Goal: Entertainment & Leisure: Consume media (video, audio)

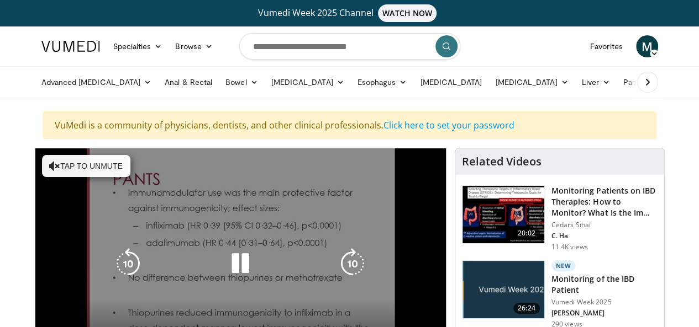
click at [76, 161] on button "Tap to unmute" at bounding box center [86, 166] width 88 height 22
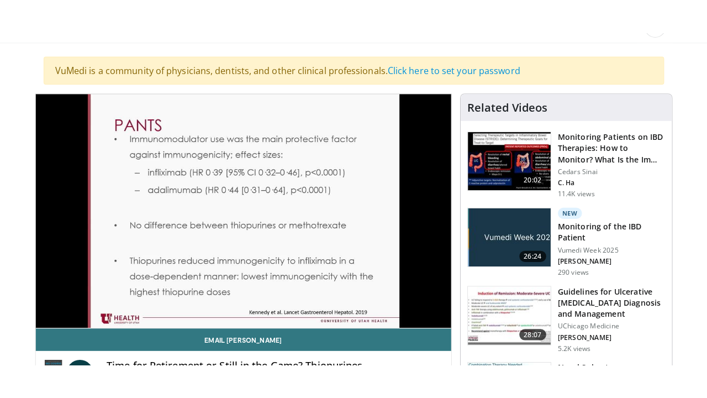
scroll to position [94, 0]
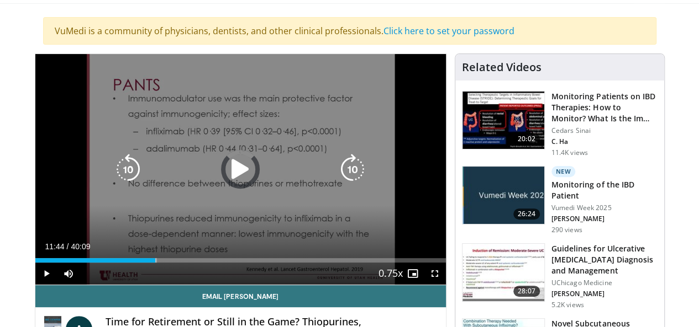
drag, startPoint x: 138, startPoint y: 277, endPoint x: 151, endPoint y: 280, distance: 13.0
click at [146, 263] on div "Loaded : 29.65% 11:53 11:56" at bounding box center [240, 257] width 410 height 10
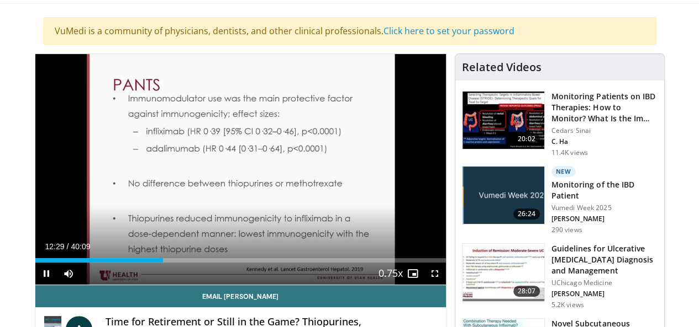
click at [165, 284] on div "Current Time 12:29 / Duration 40:09 Pause Skip Backward Skip Forward Mute Loade…" at bounding box center [240, 274] width 410 height 22
click at [165, 284] on div "10 seconds Tap to unmute" at bounding box center [240, 169] width 410 height 231
click at [187, 285] on div "Current Time 12:29 / Duration 40:09 Play Skip Backward Skip Forward Mute Loaded…" at bounding box center [240, 274] width 410 height 22
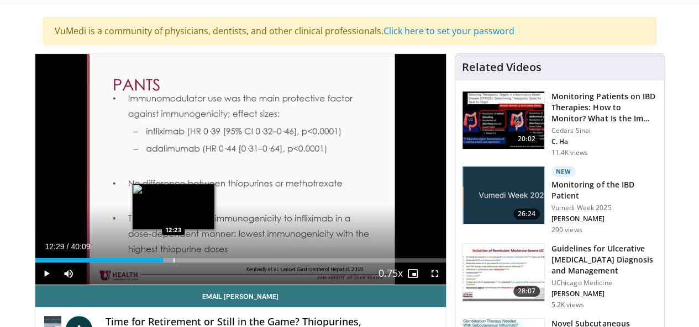
click at [173, 263] on div "Progress Bar" at bounding box center [173, 260] width 1 height 4
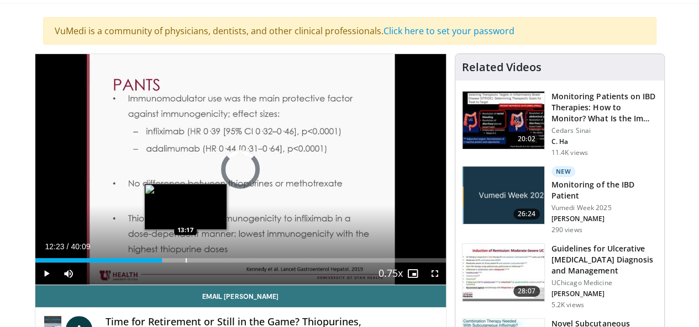
drag, startPoint x: 146, startPoint y: 279, endPoint x: 165, endPoint y: 281, distance: 19.5
click at [165, 263] on div "Loaded : 0.00% 13:11 13:17" at bounding box center [240, 260] width 410 height 4
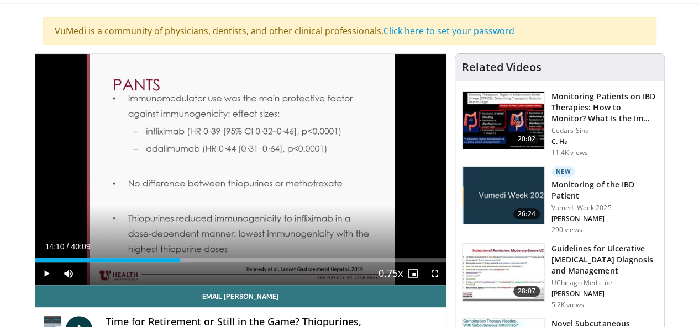
click at [179, 283] on div "Current Time 14:10 / Duration 40:09 Play Skip Backward Skip Forward Mute Loaded…" at bounding box center [240, 274] width 410 height 22
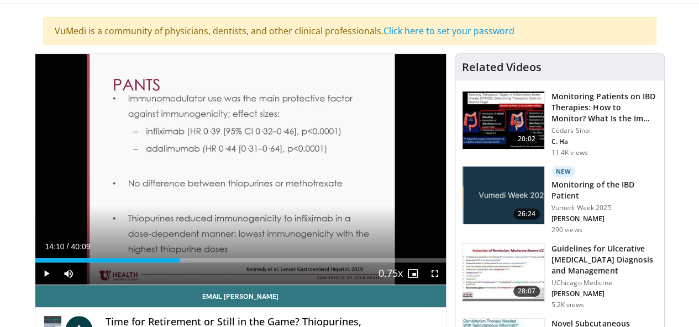
click at [179, 283] on div "Current Time 14:10 / Duration 40:09 Play Skip Backward Skip Forward Mute Loaded…" at bounding box center [240, 274] width 410 height 22
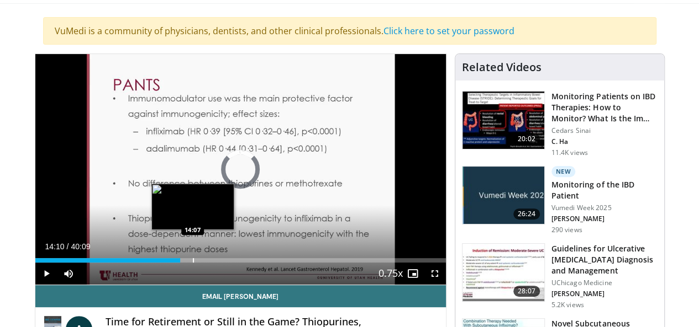
drag, startPoint x: 163, startPoint y: 280, endPoint x: 170, endPoint y: 281, distance: 7.2
click at [170, 263] on div "Loaded : 35.32% 14:04 14:07" at bounding box center [240, 260] width 410 height 4
click at [199, 263] on div "Progress Bar" at bounding box center [199, 260] width 1 height 4
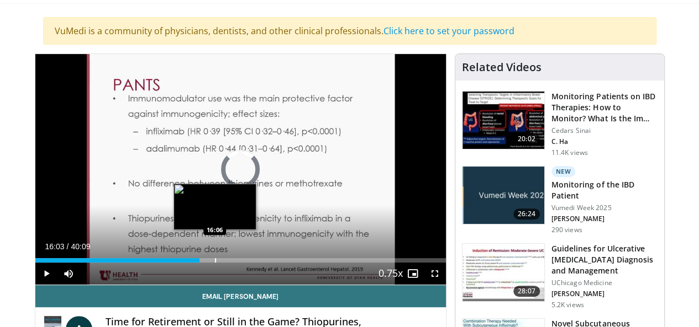
drag, startPoint x: 183, startPoint y: 282, endPoint x: 189, endPoint y: 282, distance: 6.6
click at [215, 263] on div "Progress Bar" at bounding box center [215, 260] width 1 height 4
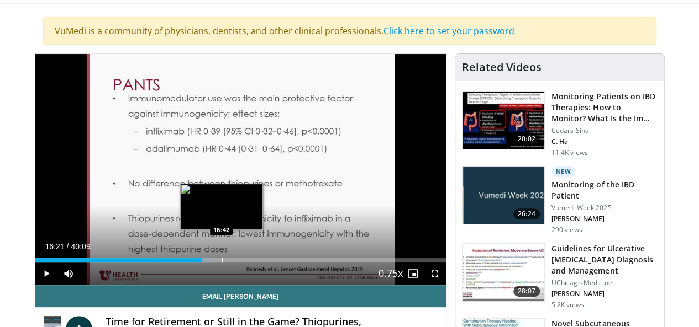
click at [194, 263] on div "Loaded : 43.23% 16:21 16:42" at bounding box center [240, 260] width 410 height 4
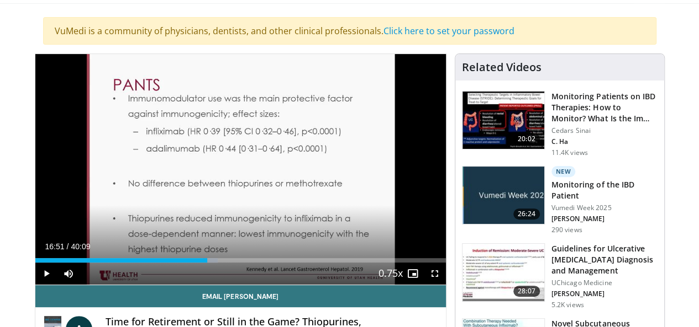
click at [206, 283] on div "Current Time 16:51 / Duration 40:09 Play Skip Backward Skip Forward Mute Loaded…" at bounding box center [240, 274] width 410 height 22
drag, startPoint x: 194, startPoint y: 282, endPoint x: 203, endPoint y: 283, distance: 8.9
click at [202, 283] on div "Current Time 17:12 / Duration 40:09 Play Skip Backward Skip Forward Mute Loaded…" at bounding box center [240, 274] width 410 height 22
click at [236, 285] on div "Current Time 17:32 / Duration 40:09 Play Skip Backward Skip Forward Mute Loaded…" at bounding box center [240, 274] width 410 height 22
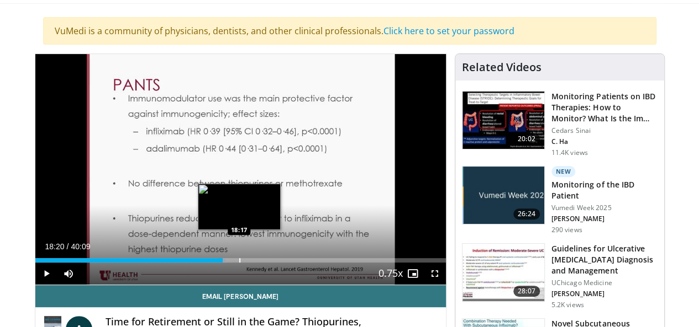
drag, startPoint x: 202, startPoint y: 281, endPoint x: 212, endPoint y: 280, distance: 9.4
click at [239, 263] on div "Progress Bar" at bounding box center [239, 260] width 1 height 4
click at [240, 263] on div "Progress Bar" at bounding box center [240, 260] width 1 height 4
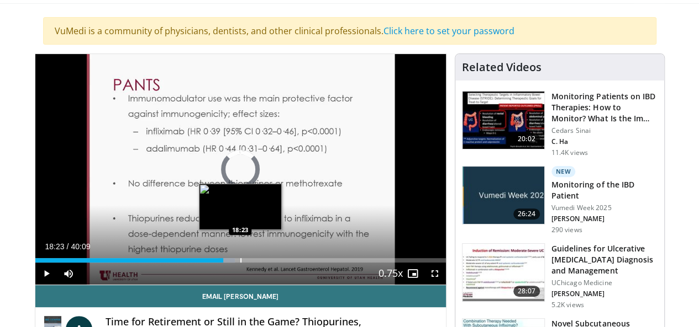
click at [240, 263] on div "Progress Bar" at bounding box center [240, 260] width 1 height 4
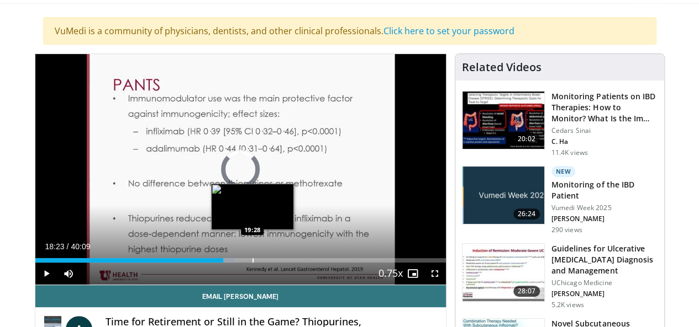
click at [252, 263] on div "Progress Bar" at bounding box center [252, 260] width 1 height 4
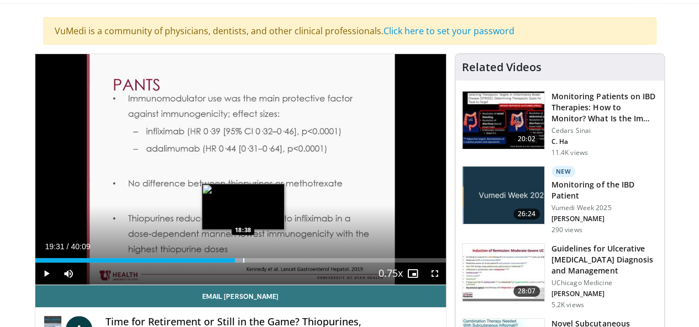
click at [243, 263] on div "Progress Bar" at bounding box center [243, 260] width 1 height 4
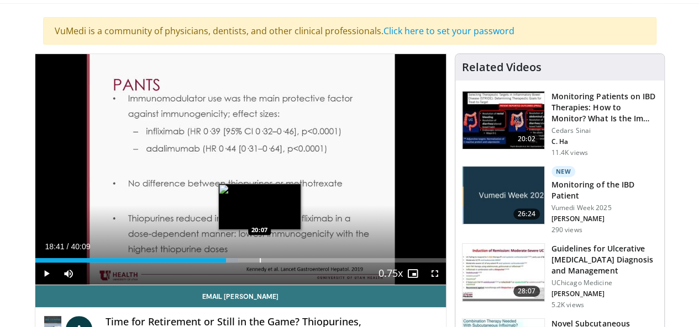
click at [260, 263] on div "Progress Bar" at bounding box center [260, 260] width 1 height 4
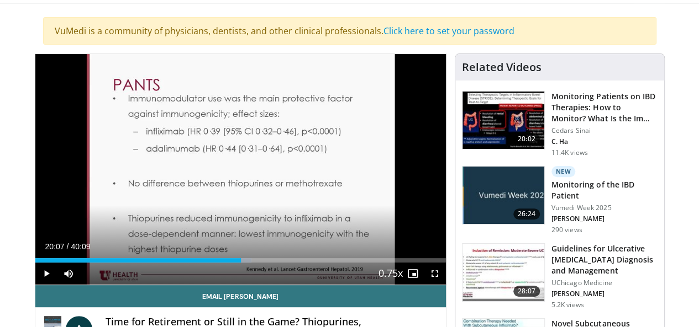
drag, startPoint x: 230, startPoint y: 284, endPoint x: 237, endPoint y: 284, distance: 7.7
click at [237, 284] on div "Current Time 20:07 / Duration 40:09 Play Skip Backward Skip Forward Mute Loaded…" at bounding box center [240, 274] width 410 height 22
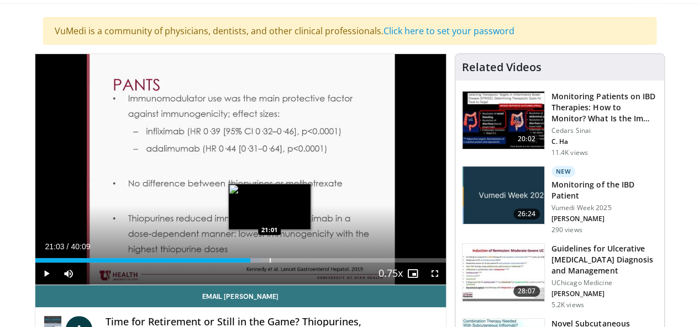
drag, startPoint x: 231, startPoint y: 281, endPoint x: 242, endPoint y: 280, distance: 11.1
click at [269, 263] on div "Progress Bar" at bounding box center [269, 260] width 1 height 4
click at [270, 263] on div "Progress Bar" at bounding box center [270, 260] width 1 height 4
click at [274, 263] on div "Progress Bar" at bounding box center [274, 260] width 1 height 4
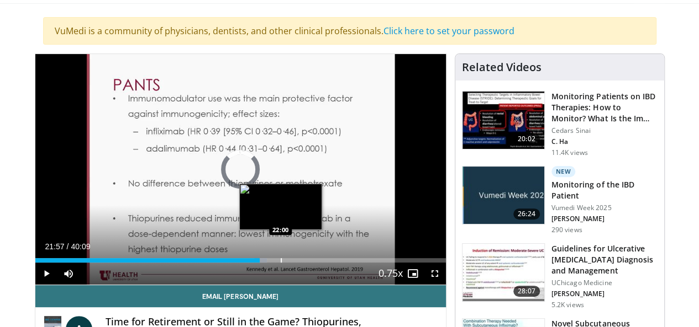
drag, startPoint x: 245, startPoint y: 280, endPoint x: 254, endPoint y: 280, distance: 8.8
click at [254, 263] on div "Loaded : 56.41% 21:57 22:00" at bounding box center [240, 260] width 410 height 4
click at [286, 263] on div "Progress Bar" at bounding box center [286, 260] width 1 height 4
drag, startPoint x: 252, startPoint y: 280, endPoint x: 267, endPoint y: 282, distance: 15.6
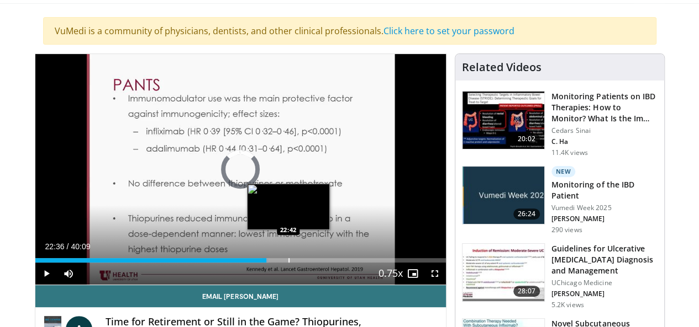
click at [288, 263] on div "Progress Bar" at bounding box center [288, 260] width 1 height 4
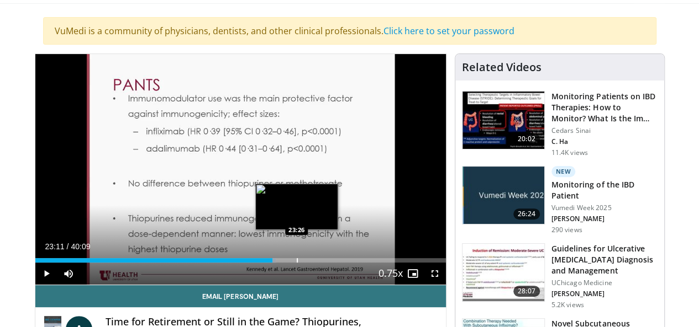
click at [297, 263] on div "Progress Bar" at bounding box center [297, 260] width 1 height 4
click at [306, 263] on div "Progress Bar" at bounding box center [306, 260] width 1 height 4
click at [308, 263] on div "Progress Bar" at bounding box center [308, 260] width 1 height 4
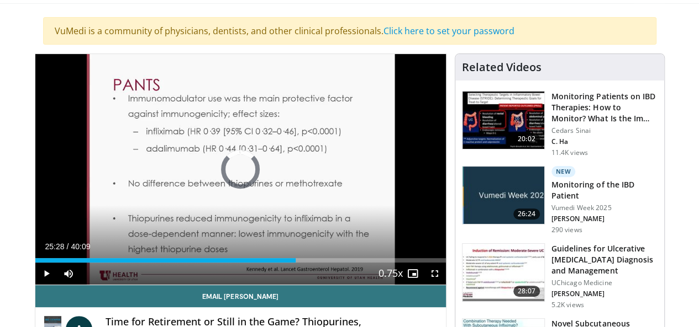
drag, startPoint x: 276, startPoint y: 282, endPoint x: 289, endPoint y: 284, distance: 13.4
click at [289, 284] on div "Current Time 25:28 / Duration 40:09 Play Skip Backward Skip Forward Mute Loaded…" at bounding box center [240, 274] width 410 height 22
click at [298, 284] on div "Current Time 25:22 / Duration 40:09 Play Skip Backward Skip Forward Mute Loaded…" at bounding box center [240, 274] width 410 height 22
drag, startPoint x: 292, startPoint y: 284, endPoint x: 308, endPoint y: 285, distance: 16.6
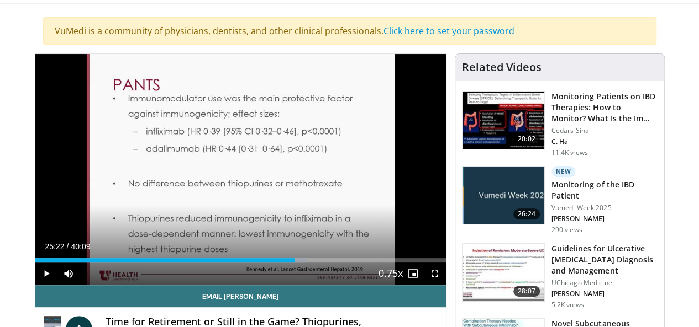
click at [308, 285] on div "Current Time 25:22 / Duration 40:09 Play Skip Backward Skip Forward Mute Loaded…" at bounding box center [240, 274] width 410 height 22
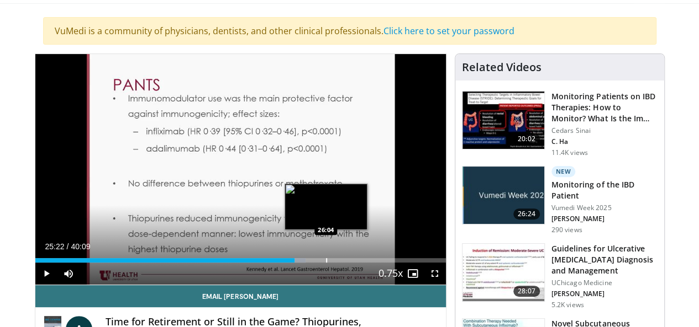
drag, startPoint x: 285, startPoint y: 283, endPoint x: 298, endPoint y: 282, distance: 12.7
click at [298, 282] on div "Current Time 25:22 / Duration 40:09 Play Skip Backward Skip Forward Mute Loaded…" at bounding box center [240, 274] width 410 height 22
click at [310, 263] on div "Progress Bar" at bounding box center [310, 260] width 1 height 4
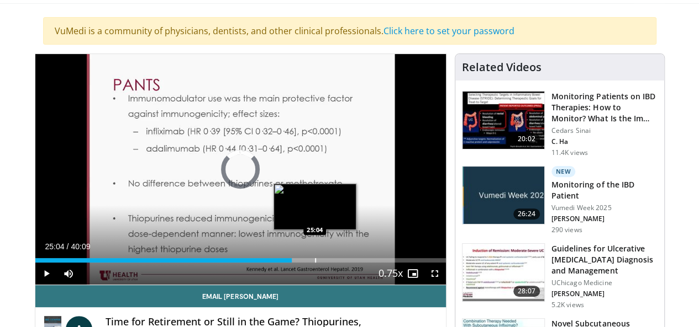
click at [291, 263] on div "Loaded : 0.00% 25:01 25:04" at bounding box center [240, 260] width 410 height 4
click at [323, 263] on div "Progress Bar" at bounding box center [323, 260] width 1 height 4
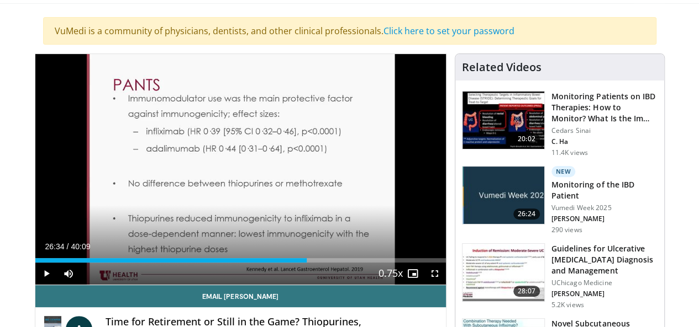
click at [303, 283] on div "Current Time 26:34 / Duration 40:09 Play Skip Backward Skip Forward Mute Loaded…" at bounding box center [240, 274] width 410 height 22
click at [318, 284] on div "Current Time 26:34 / Duration 40:09 Play Skip Backward Skip Forward Mute Loaded…" at bounding box center [240, 274] width 410 height 22
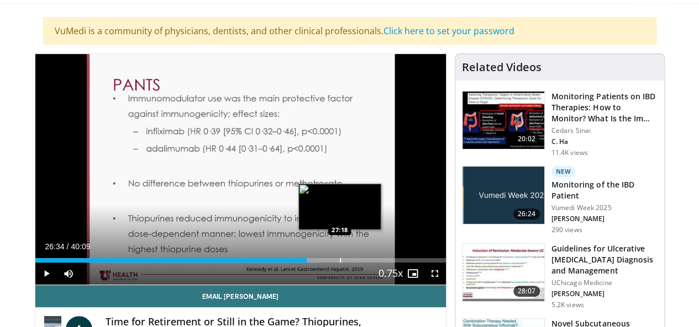
click at [314, 263] on div "Loaded : 68.77% 26:34 27:18" at bounding box center [240, 257] width 410 height 10
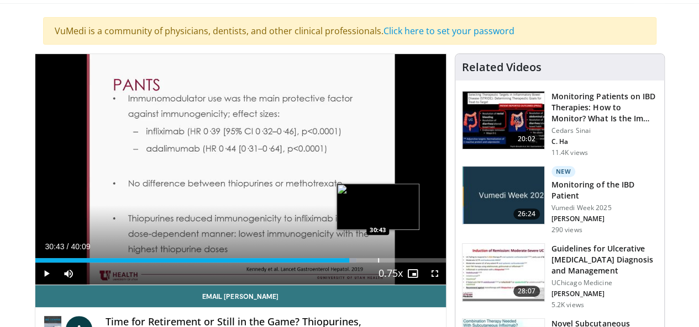
drag, startPoint x: 321, startPoint y: 278, endPoint x: 350, endPoint y: 280, distance: 29.4
click at [378, 263] on div "Progress Bar" at bounding box center [378, 260] width 1 height 4
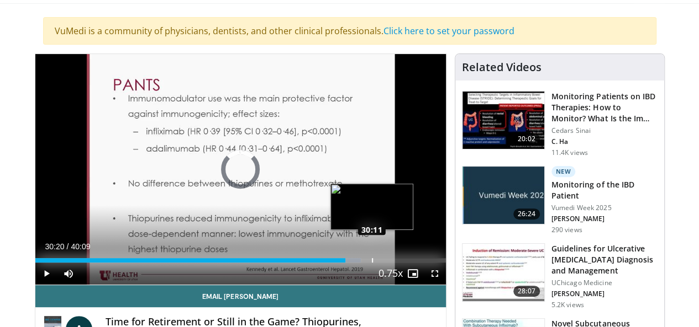
drag, startPoint x: 351, startPoint y: 280, endPoint x: 341, endPoint y: 280, distance: 9.4
click at [341, 263] on div "30:20" at bounding box center [190, 260] width 310 height 4
click at [341, 263] on div "Loaded : 79.37% 30:20 30:11" at bounding box center [240, 260] width 410 height 4
click at [369, 263] on div "Progress Bar" at bounding box center [369, 260] width 1 height 4
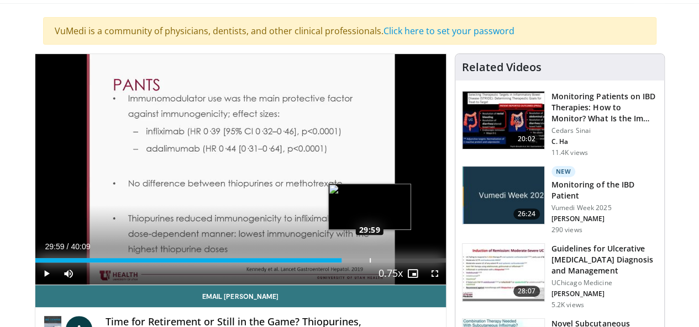
click at [369, 263] on div "Progress Bar" at bounding box center [369, 260] width 1 height 4
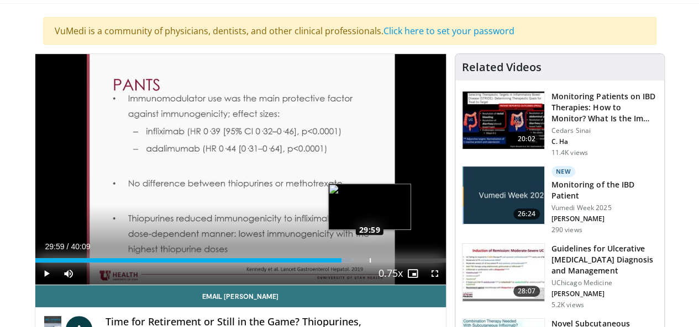
click at [369, 263] on div "Progress Bar" at bounding box center [369, 260] width 1 height 4
click at [372, 263] on div "Progress Bar" at bounding box center [372, 260] width 1 height 4
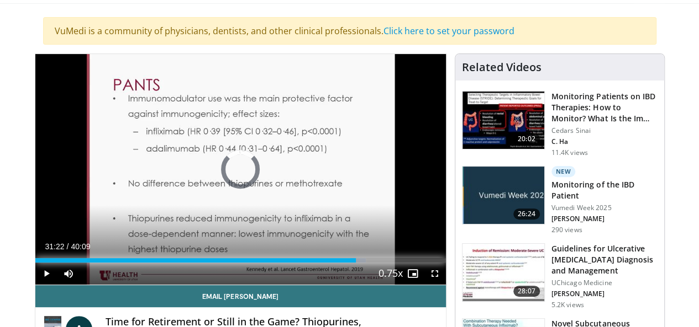
drag, startPoint x: 346, startPoint y: 282, endPoint x: 359, endPoint y: 283, distance: 13.3
click at [358, 283] on div "Current Time 31:22 / Duration 40:09 Play Skip Backward Skip Forward Mute Loaded…" at bounding box center [240, 274] width 410 height 22
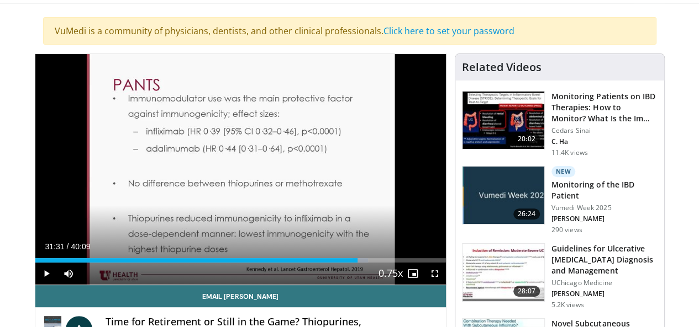
click at [363, 283] on div "Current Time 31:31 / Duration 40:09 Play Skip Backward Skip Forward Mute Loaded…" at bounding box center [240, 274] width 410 height 22
click at [356, 284] on div "Current Time 31:31 / Duration 40:09 Play Skip Backward Skip Forward Mute Loaded…" at bounding box center [240, 274] width 410 height 22
click at [362, 284] on div "Current Time 31:31 / Duration 40:09 Play Skip Backward Skip Forward Mute Loaded…" at bounding box center [240, 274] width 410 height 22
click at [374, 285] on div "Current Time 31:31 / Duration 40:09 Play Skip Backward Skip Forward Mute Loaded…" at bounding box center [240, 274] width 410 height 22
click at [363, 285] on div "Current Time 31:31 / Duration 40:09 Play Skip Backward Skip Forward Mute Loaded…" at bounding box center [240, 274] width 410 height 22
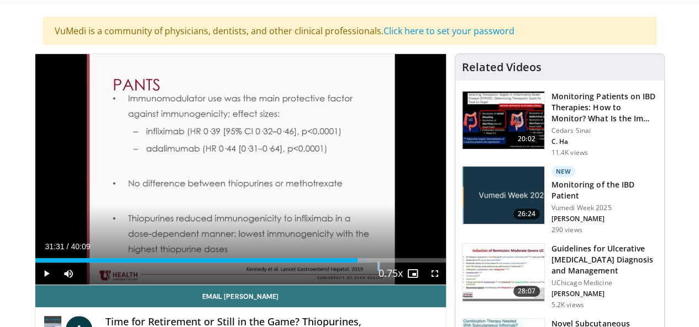
click at [363, 285] on div "Current Time 31:31 / Duration 40:09 Play Skip Backward Skip Forward Mute Loaded…" at bounding box center [240, 274] width 410 height 22
drag, startPoint x: 363, startPoint y: 286, endPoint x: 378, endPoint y: 286, distance: 14.9
click at [378, 285] on div "Current Time 31:31 / Duration 40:09 Play Skip Backward Skip Forward Mute Loaded…" at bounding box center [240, 274] width 410 height 22
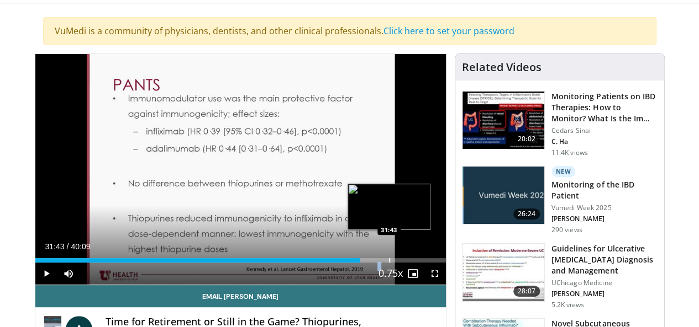
drag, startPoint x: 350, startPoint y: 280, endPoint x: 361, endPoint y: 281, distance: 10.6
click at [389, 263] on div "Progress Bar" at bounding box center [389, 260] width 1 height 4
drag, startPoint x: 361, startPoint y: 281, endPoint x: 369, endPoint y: 282, distance: 8.9
click at [398, 263] on div "Progress Bar" at bounding box center [398, 260] width 1 height 4
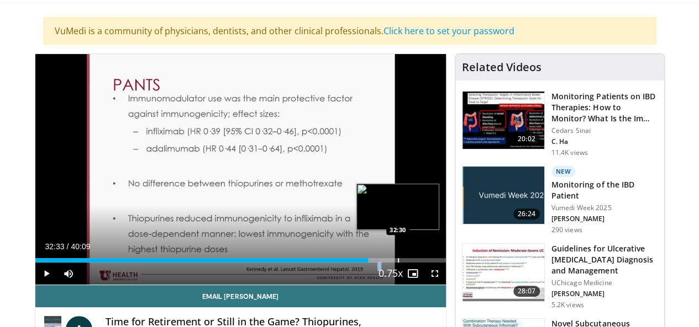
click at [398, 263] on div "Progress Bar" at bounding box center [398, 260] width 1 height 4
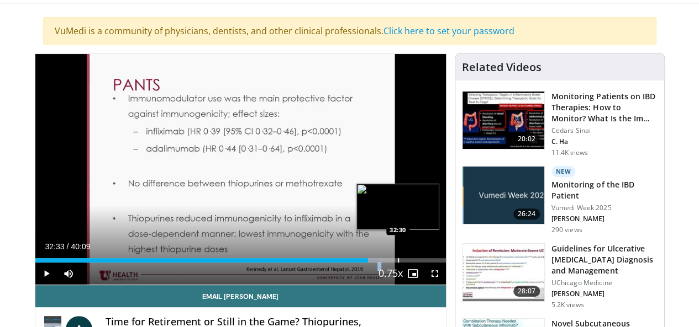
click at [398, 263] on div "Progress Bar" at bounding box center [398, 260] width 1 height 4
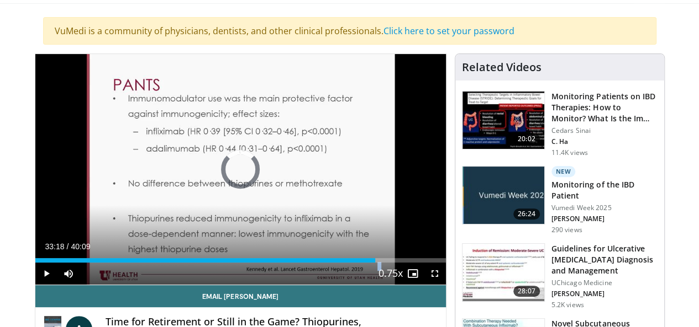
drag, startPoint x: 364, startPoint y: 282, endPoint x: 379, endPoint y: 284, distance: 14.5
click at [379, 284] on div "Current Time 33:18 / Duration 40:09 Play Skip Backward Skip Forward Mute Loaded…" at bounding box center [240, 274] width 410 height 22
click at [379, 284] on div "Current Time 33:24 / Duration 40:09 Play Skip Backward Skip Forward Mute Loaded…" at bounding box center [240, 274] width 410 height 22
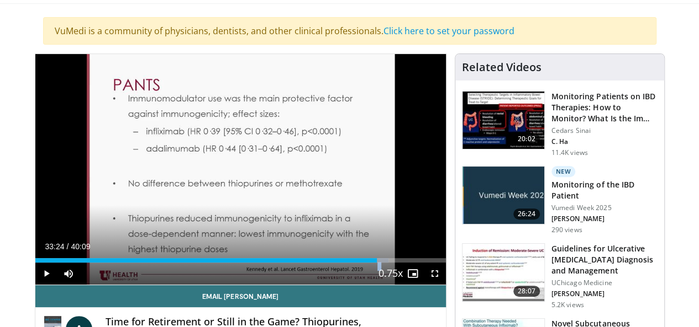
click at [379, 284] on div "Current Time 33:24 / Duration 40:09 Play Skip Backward Skip Forward Mute Loaded…" at bounding box center [240, 274] width 410 height 22
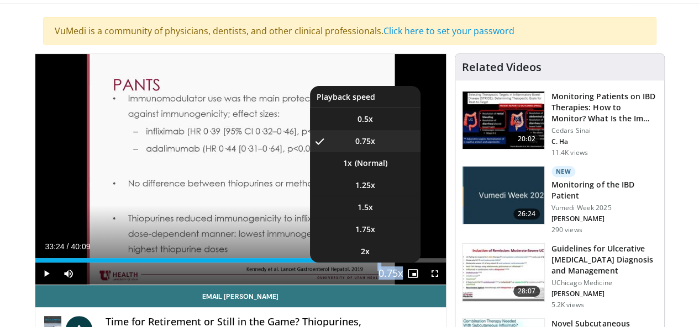
drag, startPoint x: 375, startPoint y: 284, endPoint x: 397, endPoint y: 287, distance: 21.7
click at [397, 285] on div "Current Time 33:24 / Duration 40:09 Play Skip Backward Skip Forward Mute Loaded…" at bounding box center [240, 274] width 410 height 22
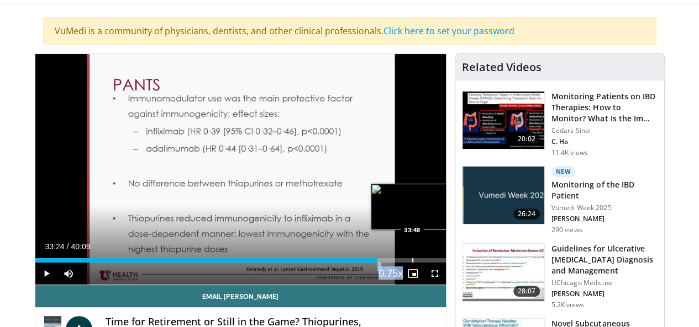
click at [412, 263] on div "Progress Bar" at bounding box center [412, 260] width 1 height 4
drag, startPoint x: 387, startPoint y: 282, endPoint x: 400, endPoint y: 282, distance: 13.3
click at [400, 282] on div "Current Time 35:14 / Duration 40:09 Play Skip Backward Skip Forward Mute Loaded…" at bounding box center [240, 274] width 410 height 22
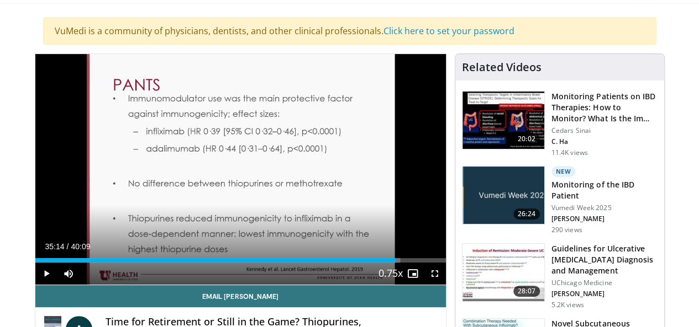
click at [0, 0] on li "2x" at bounding box center [0, 0] width 0 height 0
click at [400, 282] on div "0.75x Playback Rate 0.5x 0.75x , selected 1x 1.25x 1.5x 1.75x 2x" at bounding box center [390, 274] width 22 height 22
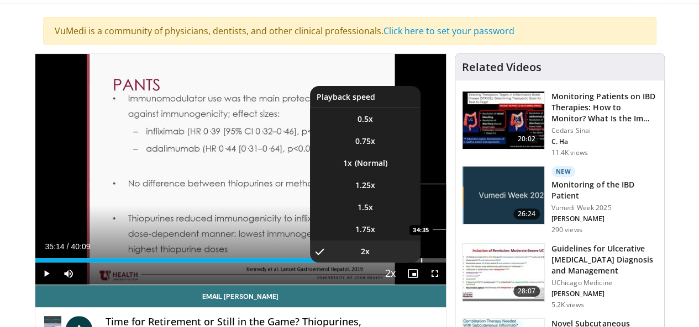
click at [312, 263] on div "Loaded : 90.58% 35:14 34:35" at bounding box center [240, 257] width 410 height 10
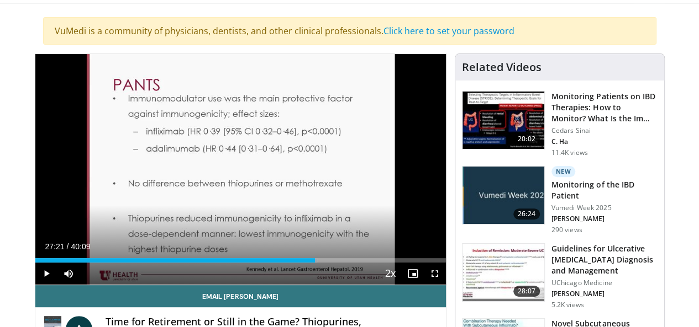
click at [312, 263] on div "Loaded : 68.77% 27:21 27:48" at bounding box center [240, 257] width 410 height 10
drag, startPoint x: 313, startPoint y: 276, endPoint x: 388, endPoint y: 284, distance: 75.0
click at [388, 284] on div "Current Time 34:03 / Duration 40:09 Play Skip Backward Skip Forward Mute Loaded…" at bounding box center [240, 274] width 410 height 22
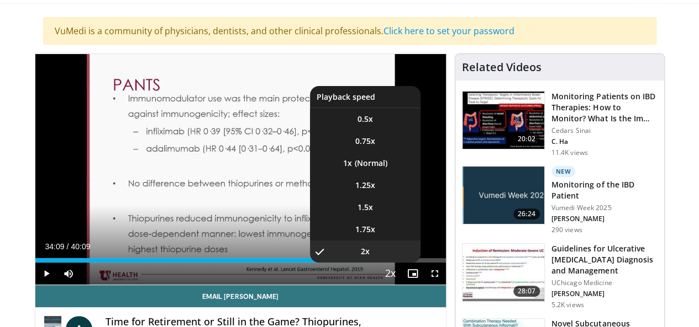
click at [390, 284] on button "Playback Rate" at bounding box center [390, 274] width 22 height 22
click at [395, 284] on span "Video Player" at bounding box center [390, 274] width 15 height 22
drag, startPoint x: 398, startPoint y: 284, endPoint x: 412, endPoint y: 285, distance: 13.8
click at [412, 285] on div "Current Time 34:09 / Duration 40:09 Play Skip Backward Skip Forward Mute Loaded…" at bounding box center [240, 274] width 410 height 22
drag, startPoint x: 399, startPoint y: 283, endPoint x: 410, endPoint y: 283, distance: 10.5
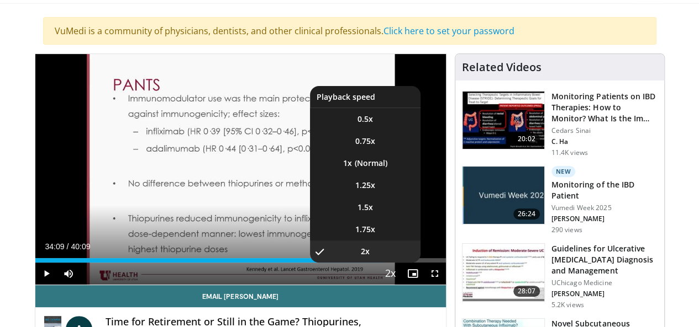
click at [410, 283] on div "Current Time 34:09 / Duration 40:09 Play Skip Backward Skip Forward Mute Loaded…" at bounding box center [240, 274] width 410 height 22
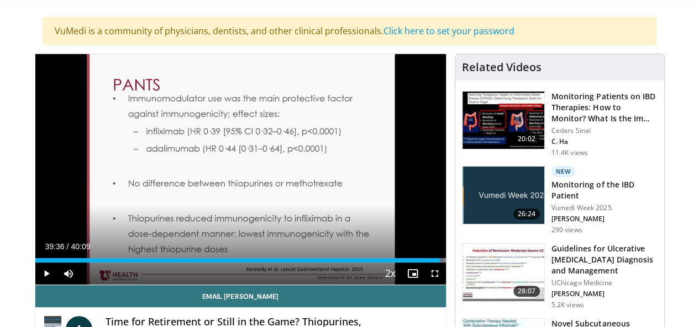
drag, startPoint x: 375, startPoint y: 282, endPoint x: 448, endPoint y: 286, distance: 73.6
click at [446, 285] on div "Current Time 39:36 / Duration 40:09 Play Skip Backward Skip Forward Mute Loaded…" at bounding box center [240, 274] width 410 height 22
click at [446, 285] on span "Video Player" at bounding box center [435, 274] width 22 height 22
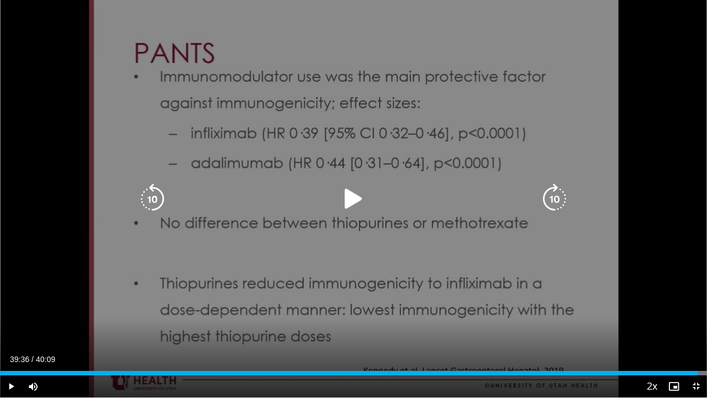
click at [448, 327] on div "10 seconds Tap to unmute" at bounding box center [353, 198] width 707 height 397
click at [681, 308] on div "10 seconds Tap to unmute" at bounding box center [353, 198] width 707 height 397
click at [352, 202] on icon "Video Player" at bounding box center [353, 198] width 31 height 31
click at [0, 0] on icon "Video Player" at bounding box center [0, 0] width 0 height 0
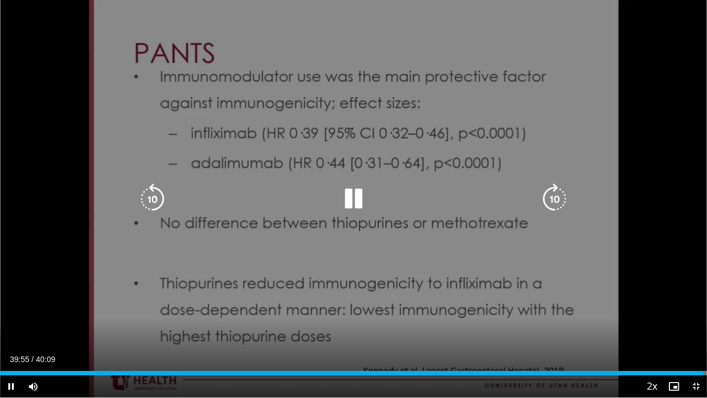
click at [352, 202] on icon "Video Player" at bounding box center [353, 198] width 31 height 31
click at [344, 199] on icon "Video Player" at bounding box center [353, 198] width 31 height 31
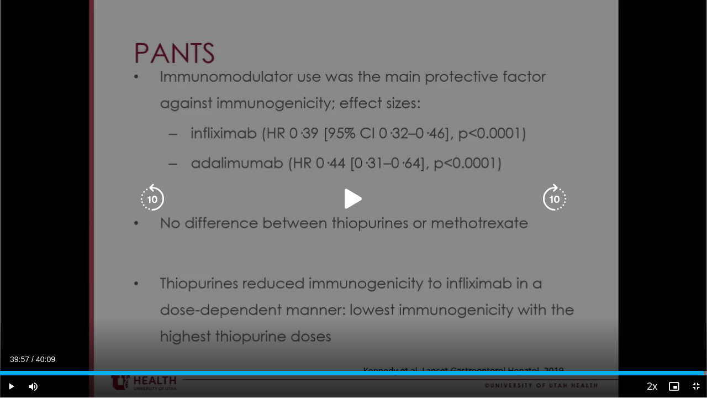
click at [349, 204] on icon "Video Player" at bounding box center [353, 198] width 31 height 31
click at [349, 203] on icon "Video Player" at bounding box center [353, 198] width 31 height 31
click at [350, 203] on icon "Video Player" at bounding box center [353, 198] width 31 height 31
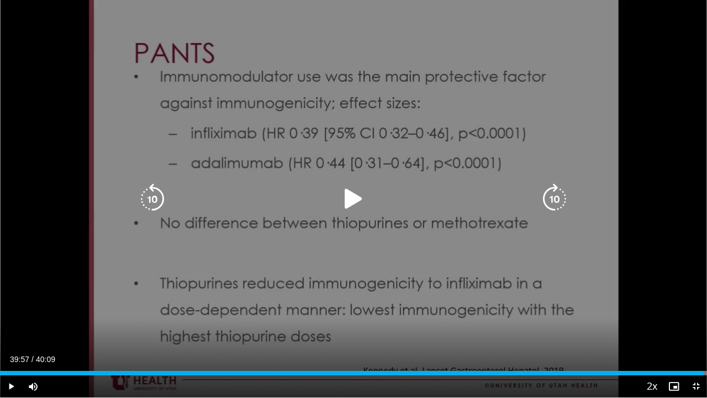
click at [0, 0] on icon "Video Player" at bounding box center [0, 0] width 0 height 0
click at [317, 268] on div "10 seconds Tap to unmute" at bounding box center [353, 198] width 707 height 397
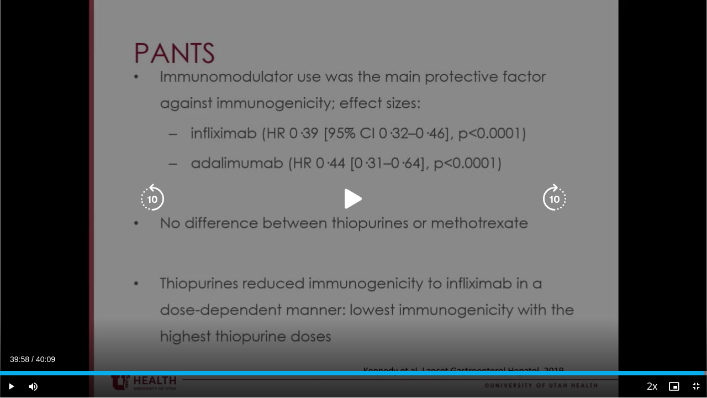
click at [317, 267] on div "10 seconds Tap to unmute" at bounding box center [353, 198] width 707 height 397
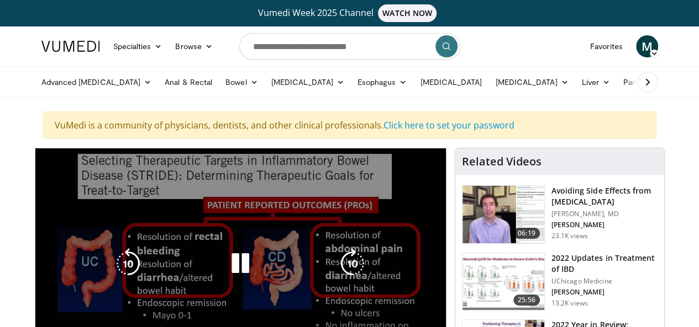
click at [351, 274] on icon "Video Player" at bounding box center [352, 264] width 31 height 31
click at [209, 165] on div "20 seconds" at bounding box center [240, 161] width 63 height 12
click at [209, 164] on div "20 seconds" at bounding box center [240, 161] width 63 height 12
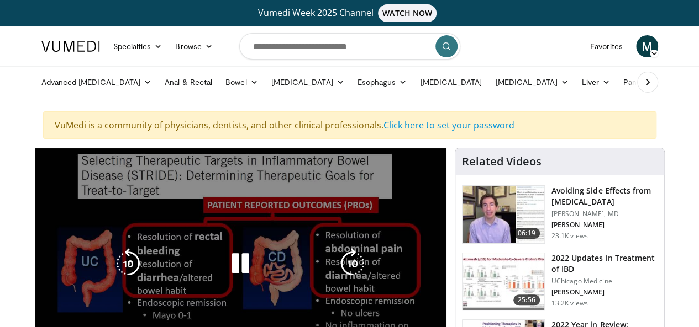
click at [209, 164] on div "20 seconds" at bounding box center [240, 161] width 63 height 12
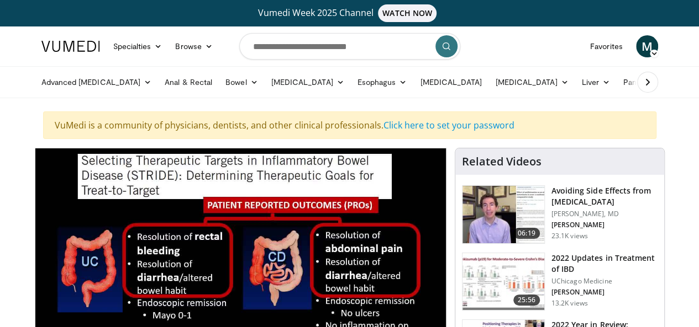
click at [209, 164] on div "20 seconds" at bounding box center [240, 161] width 63 height 12
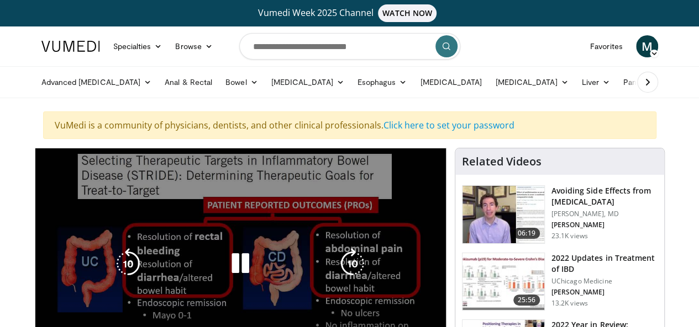
click at [179, 204] on div "20 seconds Tap to unmute" at bounding box center [240, 264] width 410 height 231
click at [113, 278] on icon "Video Player" at bounding box center [128, 264] width 31 height 31
click at [213, 160] on icon "Video Player" at bounding box center [217, 161] width 8 height 8
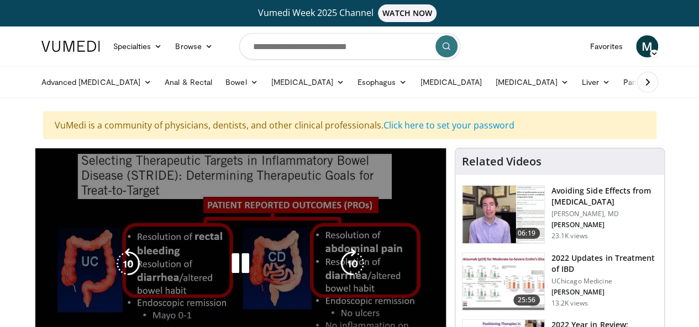
click at [213, 160] on icon "Video Player" at bounding box center [217, 161] width 8 height 8
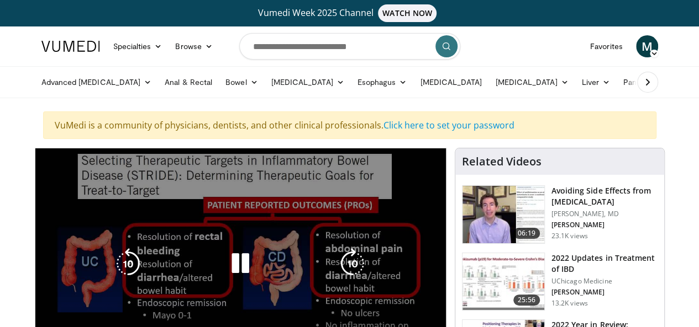
click at [213, 160] on icon "Video Player" at bounding box center [217, 161] width 8 height 8
click at [446, 326] on div "20 seconds Tap to unmute" at bounding box center [240, 264] width 410 height 231
click at [335, 318] on div "20 seconds Tap to unmute" at bounding box center [240, 264] width 410 height 231
click at [289, 319] on div "20 seconds Tap to unmute" at bounding box center [240, 264] width 410 height 231
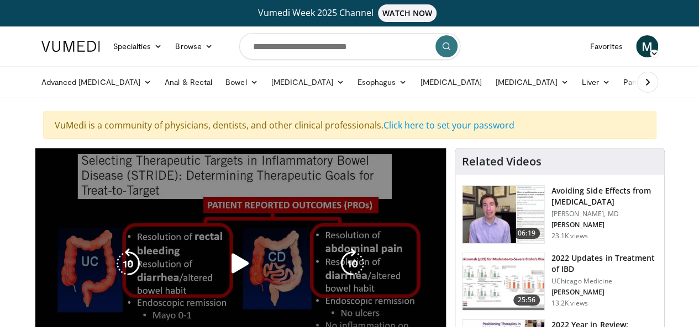
click at [289, 319] on div "20 seconds Tap to unmute" at bounding box center [240, 264] width 410 height 231
click at [231, 267] on icon "Video Player" at bounding box center [240, 264] width 31 height 31
click at [0, 0] on icon "Video Player" at bounding box center [0, 0] width 0 height 0
click at [231, 267] on icon "Video Player" at bounding box center [240, 264] width 31 height 31
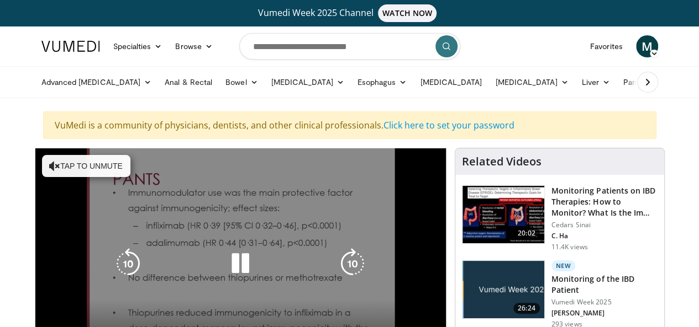
click at [50, 161] on button "Tap to unmute" at bounding box center [86, 166] width 88 height 22
click at [50, 161] on div "10 seconds Tap to unmute" at bounding box center [240, 264] width 410 height 231
click at [228, 266] on icon "Video Player" at bounding box center [240, 264] width 31 height 31
click at [237, 272] on icon "Video Player" at bounding box center [240, 264] width 31 height 31
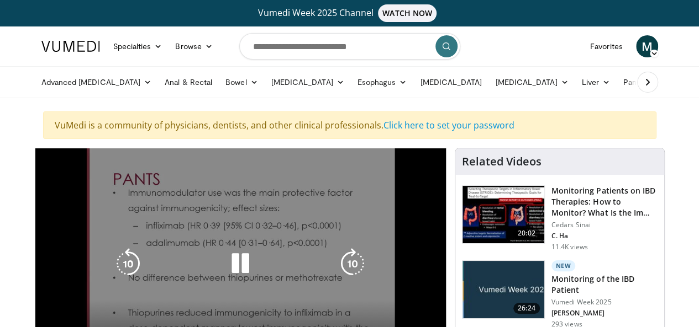
click at [237, 272] on icon "Video Player" at bounding box center [240, 264] width 31 height 31
click at [236, 272] on icon "Video Player" at bounding box center [240, 264] width 31 height 31
click at [236, 272] on button "Video Player" at bounding box center [240, 264] width 22 height 22
click at [409, 304] on div "10 seconds Tap to unmute" at bounding box center [240, 264] width 410 height 231
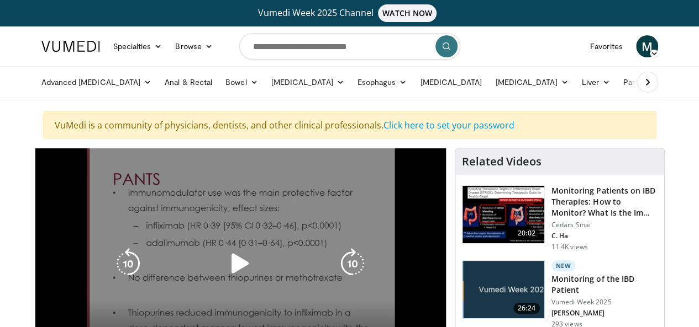
click at [409, 304] on div "10 seconds Tap to unmute" at bounding box center [240, 264] width 410 height 231
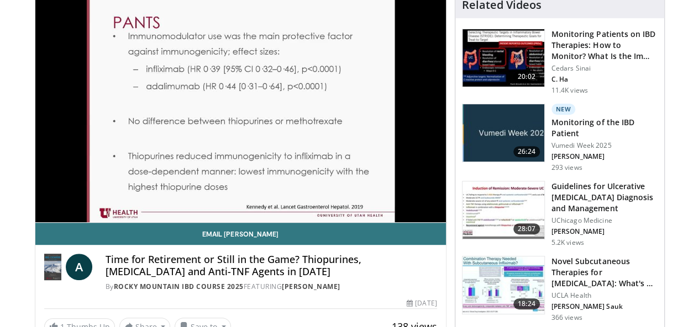
scroll to position [173, 0]
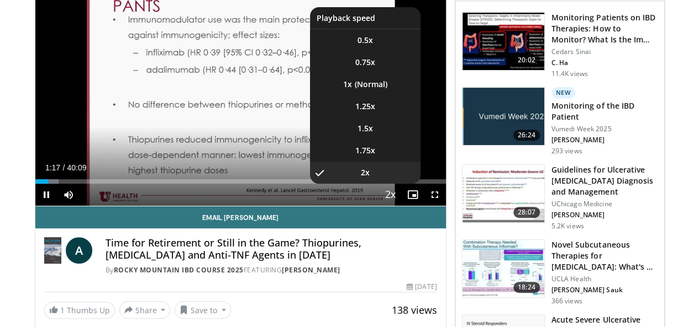
click at [398, 207] on span "Video Player" at bounding box center [390, 195] width 15 height 22
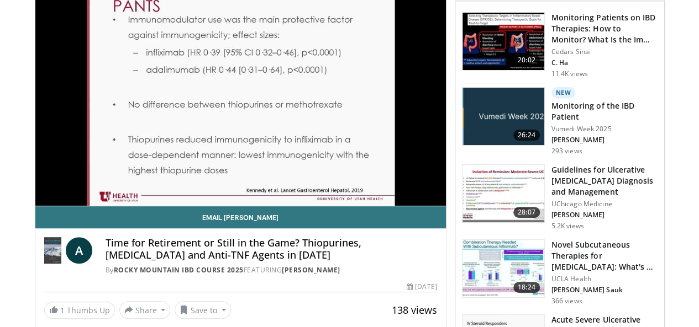
click at [398, 206] on div "10 seconds Tap to unmute" at bounding box center [240, 90] width 410 height 231
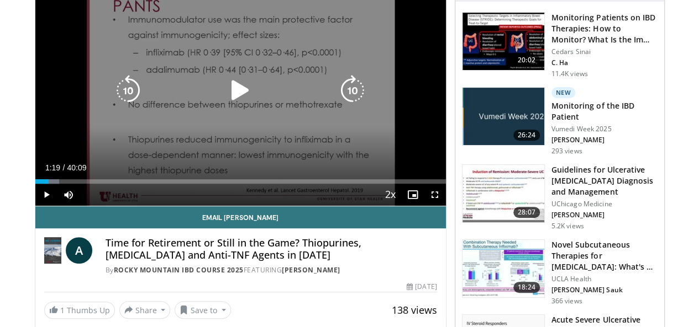
click at [398, 207] on span "Video Player" at bounding box center [390, 195] width 15 height 22
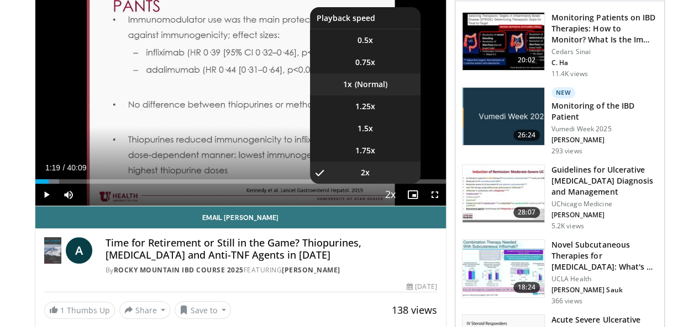
click at [378, 96] on li "1x" at bounding box center [365, 84] width 110 height 22
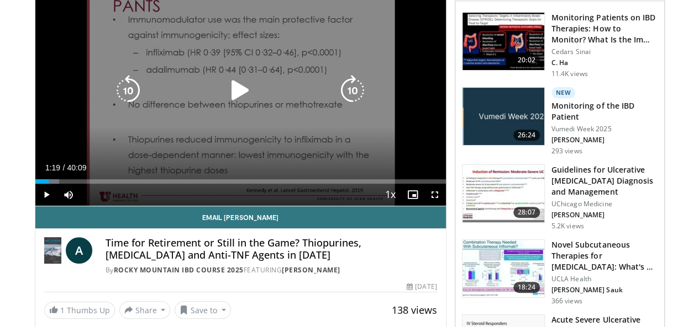
click at [229, 100] on icon "Video Player" at bounding box center [240, 90] width 31 height 31
